Goal: Task Accomplishment & Management: Manage account settings

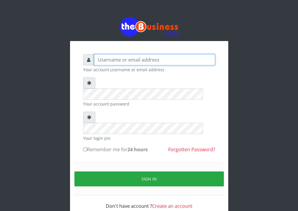
click at [130, 61] on input "text" at bounding box center [154, 59] width 121 height 11
click at [128, 60] on input "text" at bounding box center [154, 59] width 121 height 11
type input "[EMAIL_ADDRESS][DOMAIN_NAME]"
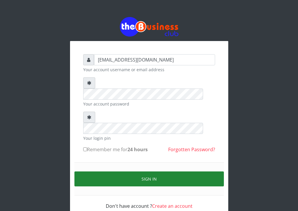
click at [124, 171] on button "Sign in" at bounding box center [148, 178] width 149 height 15
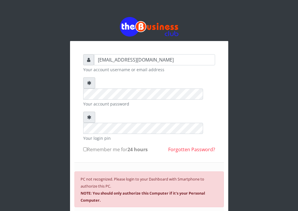
click at [85, 147] on input "Remember me for 24 hours" at bounding box center [85, 149] width 4 height 4
click at [83, 147] on input "Remember me for 24 hours" at bounding box center [85, 149] width 4 height 4
checkbox input "false"
click at [89, 84] on icon at bounding box center [89, 82] width 4 height 5
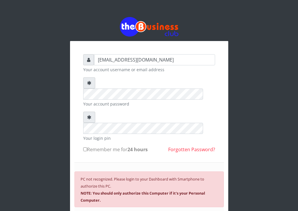
click at [89, 84] on icon at bounding box center [89, 82] width 4 height 5
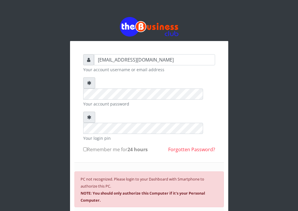
click at [144, 190] on b "NOTE: You should only authorize this Computer if it's your Personal Computer." at bounding box center [142, 196] width 124 height 12
